Goal: Find specific page/section: Find specific page/section

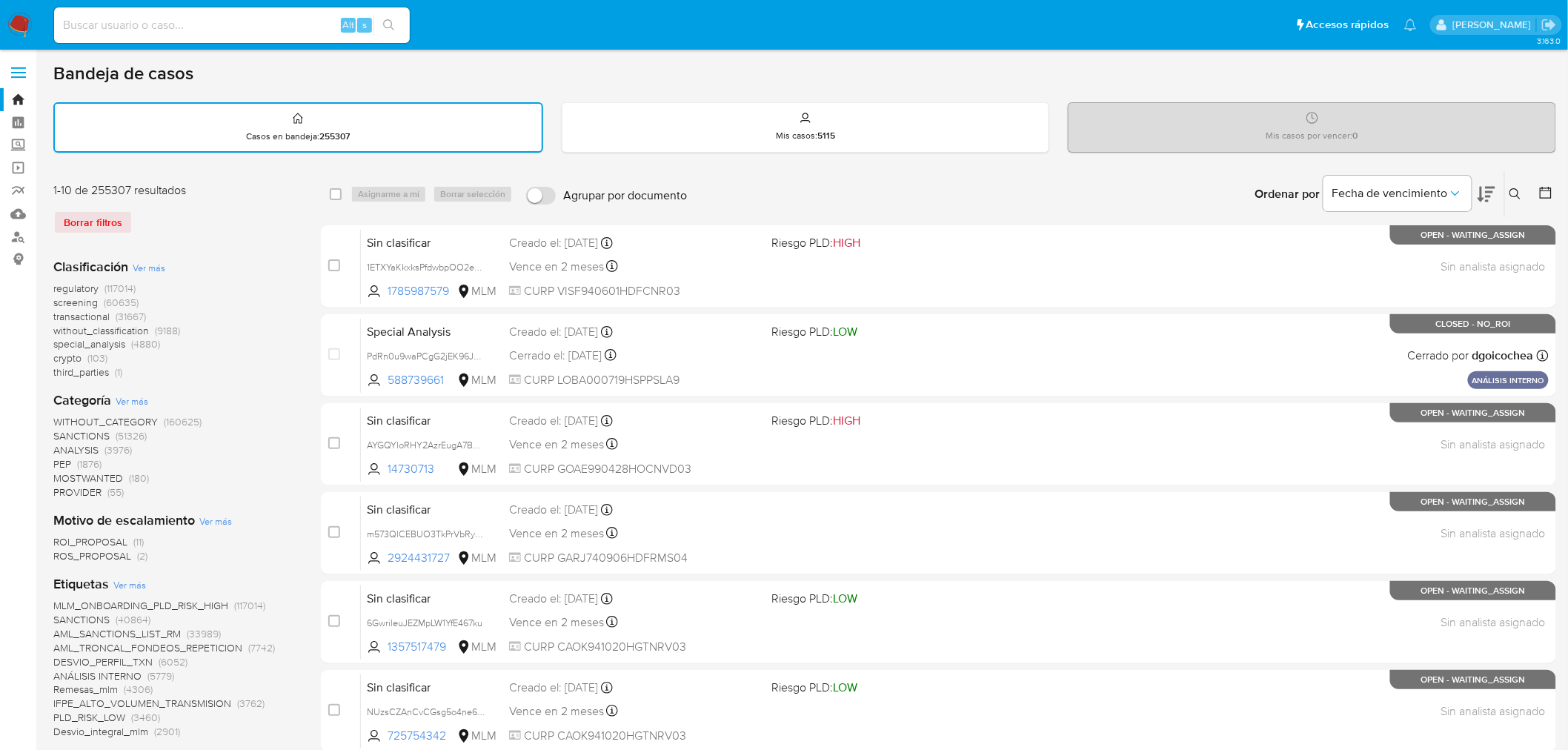
click at [17, 25] on img at bounding box center [20, 25] width 25 height 25
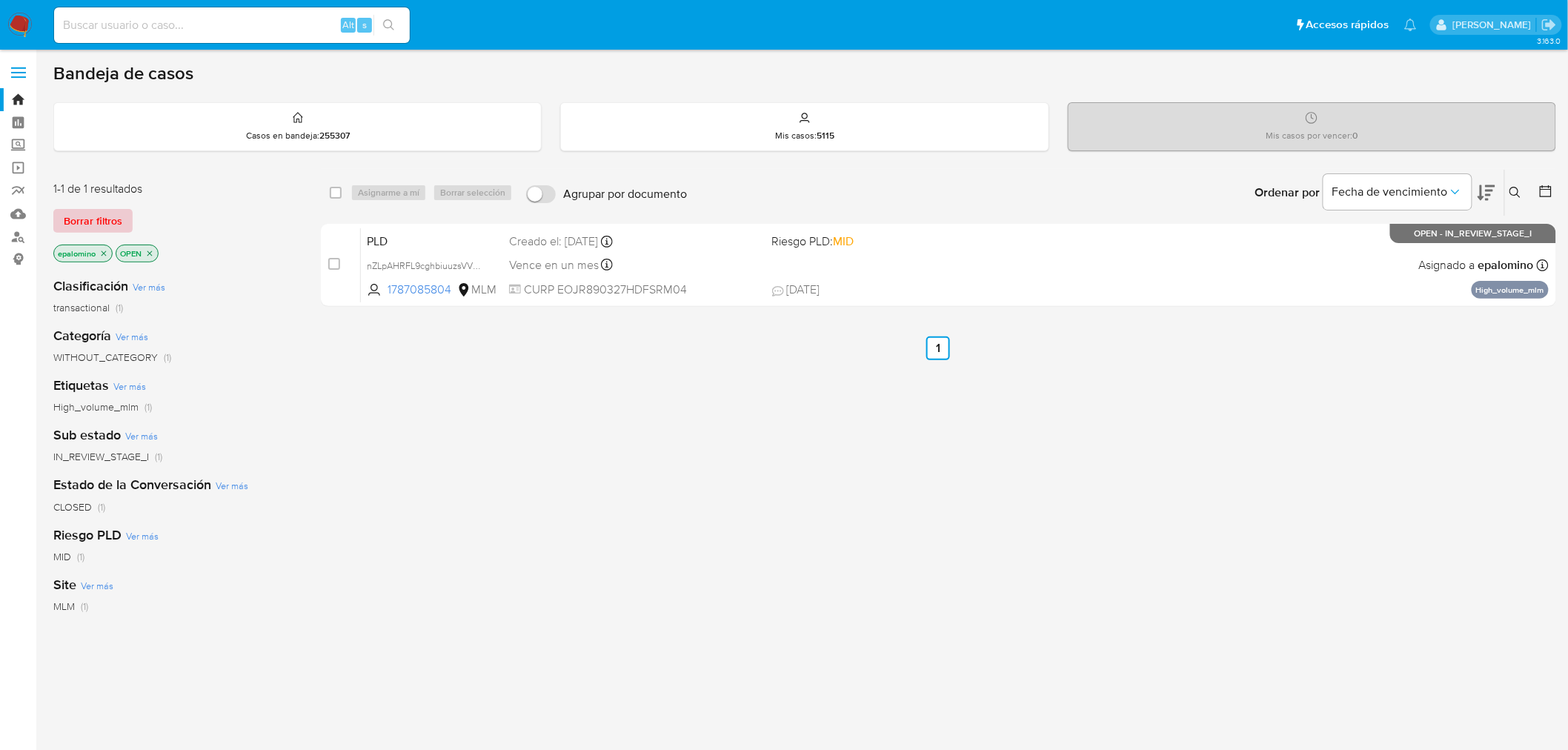
click at [106, 213] on span "Borrar filtros" at bounding box center [93, 220] width 58 height 21
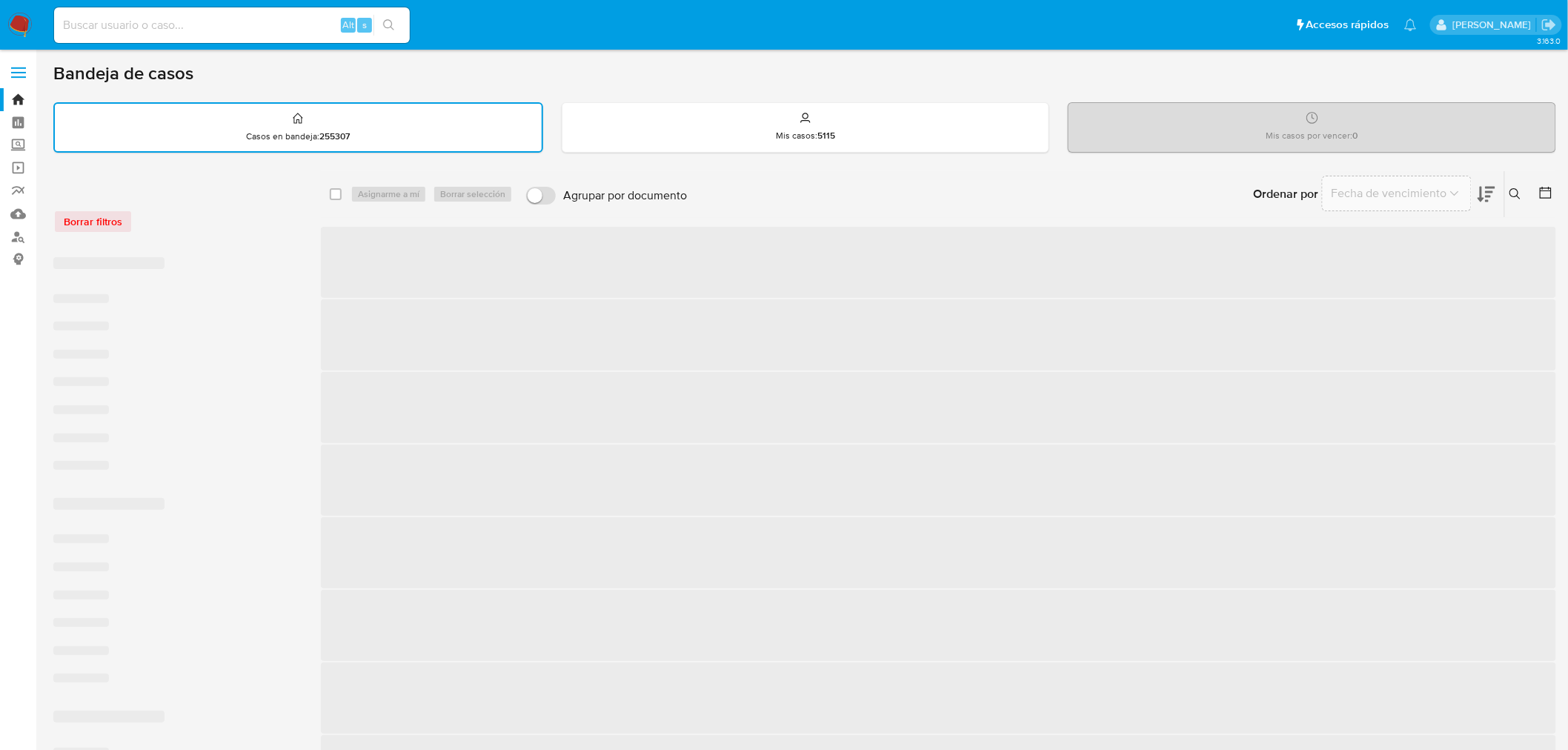
click at [236, 223] on div "Borrar filtros" at bounding box center [172, 222] width 238 height 24
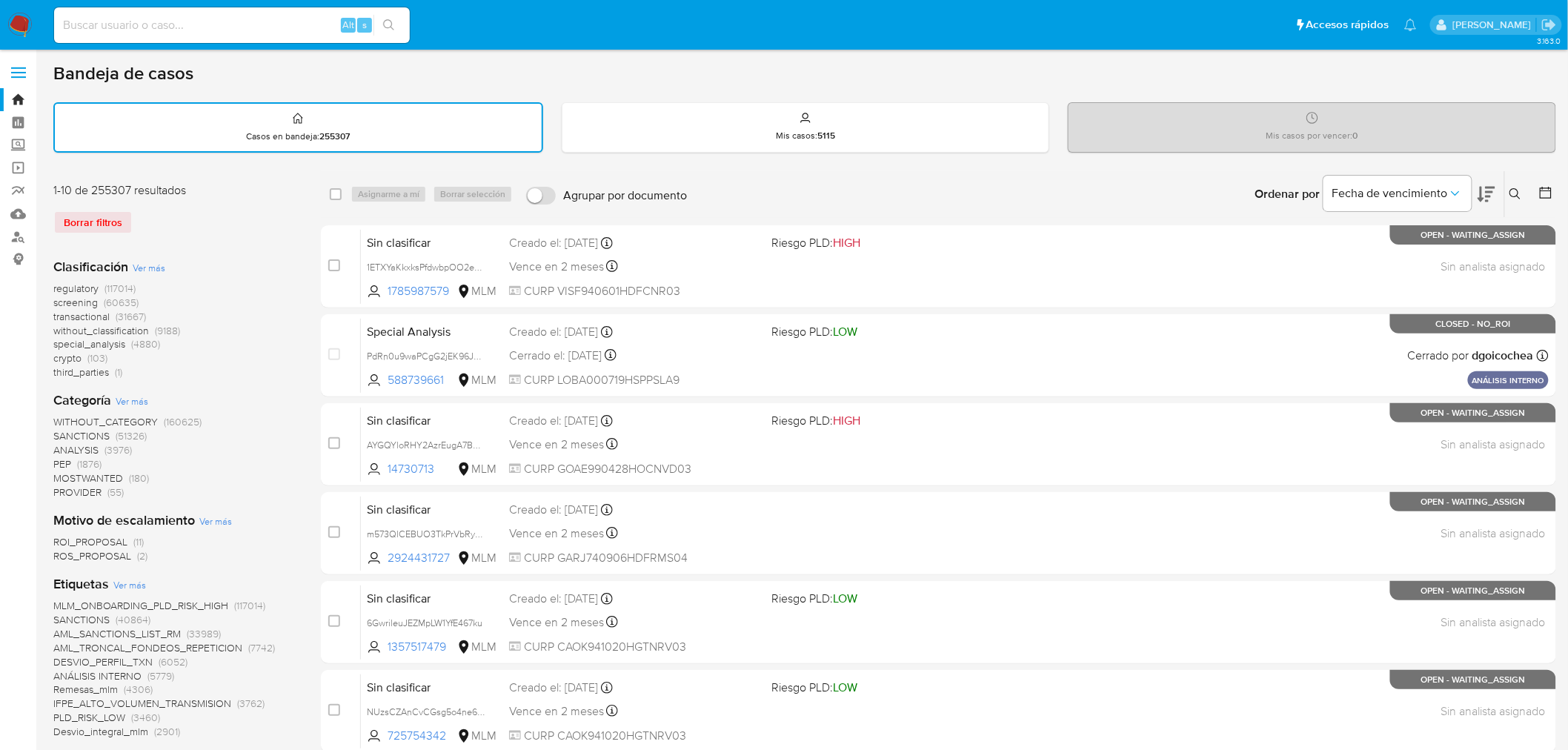
click at [17, 31] on img at bounding box center [20, 25] width 25 height 25
